Goal: Task Accomplishment & Management: Manage account settings

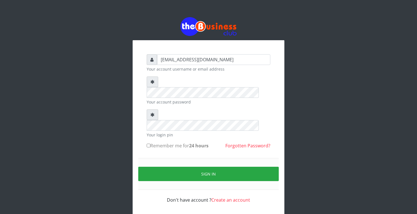
click at [148, 142] on label "Remember me for 24 hours" at bounding box center [178, 145] width 62 height 7
click at [148, 144] on input "Remember me for 24 hours" at bounding box center [149, 146] width 4 height 4
checkbox input "true"
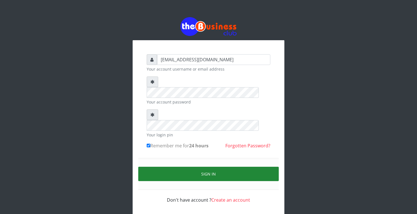
click at [157, 167] on button "Sign in" at bounding box center [208, 174] width 140 height 14
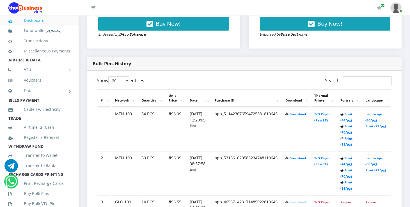
scroll to position [268, 0]
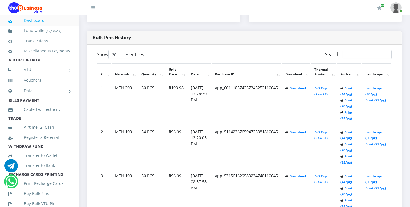
scroll to position [268, 0]
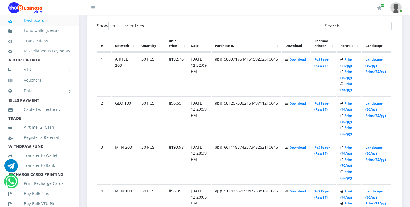
scroll to position [298, 0]
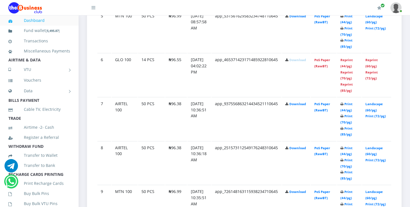
scroll to position [506, 0]
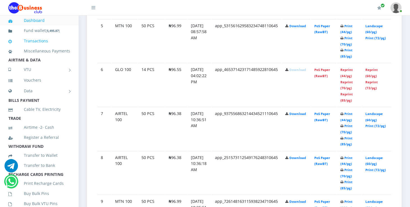
click at [40, 41] on link "Transactions" at bounding box center [39, 41] width 62 height 13
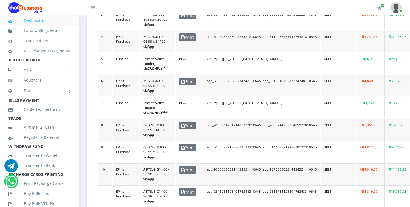
scroll to position [258, 0]
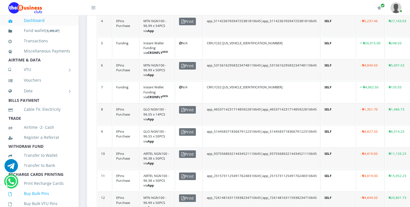
click at [32, 200] on link "Buy Bulk Pins" at bounding box center [39, 193] width 62 height 13
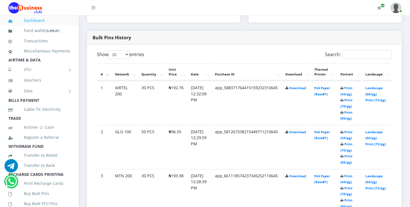
scroll to position [253, 0]
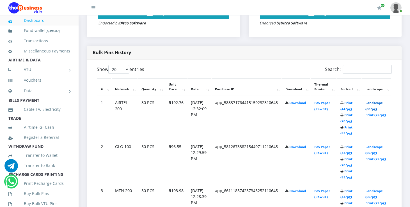
click at [376, 105] on link "Landscape (60/pg)" at bounding box center [374, 106] width 17 height 10
click at [382, 147] on link "Landscape (60/pg)" at bounding box center [374, 150] width 17 height 10
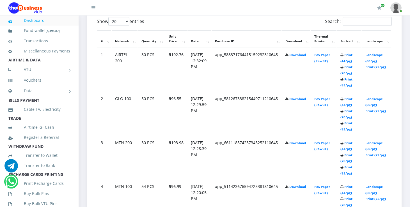
scroll to position [313, 0]
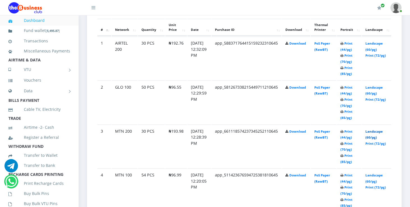
click at [381, 131] on link "Landscape (60/pg)" at bounding box center [374, 134] width 17 height 10
click at [377, 176] on link "Landscape (60/pg)" at bounding box center [374, 178] width 17 height 10
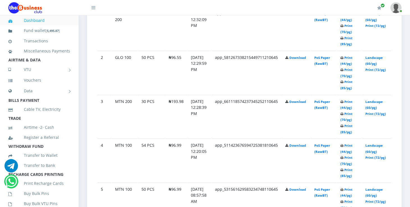
scroll to position [357, 0]
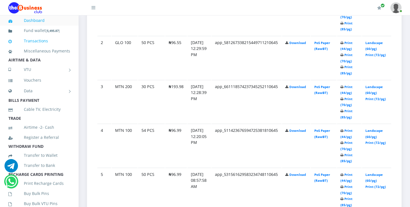
click at [38, 41] on link "Transactions" at bounding box center [39, 41] width 62 height 13
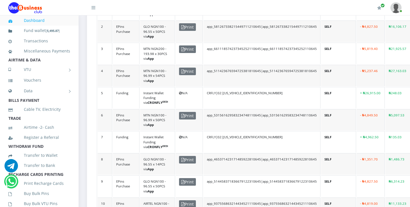
scroll to position [208, 0]
click at [192, 8] on span "Print" at bounding box center [187, 5] width 17 height 8
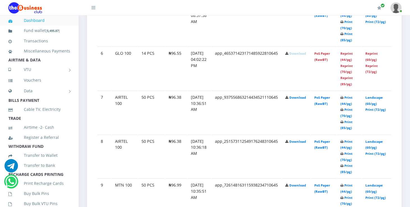
scroll to position [526, 0]
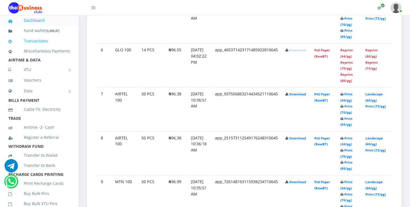
click at [29, 41] on link "Transactions" at bounding box center [39, 41] width 62 height 13
